Goal: Information Seeking & Learning: Learn about a topic

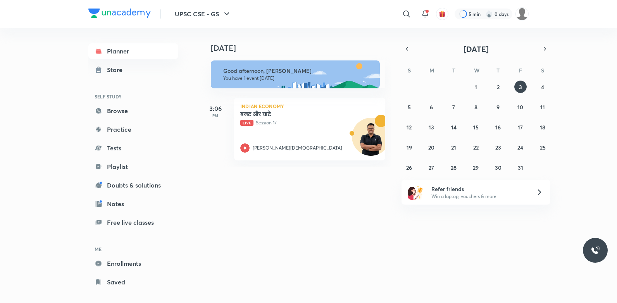
click at [257, 147] on p "[PERSON_NAME][DEMOGRAPHIC_DATA]" at bounding box center [298, 148] width 90 height 7
drag, startPoint x: 0, startPoint y: 0, endPoint x: 230, endPoint y: 159, distance: 279.3
click at [230, 159] on div "3:06 PM" at bounding box center [215, 129] width 31 height 63
click at [244, 147] on icon at bounding box center [245, 148] width 3 height 3
